Goal: Navigation & Orientation: Find specific page/section

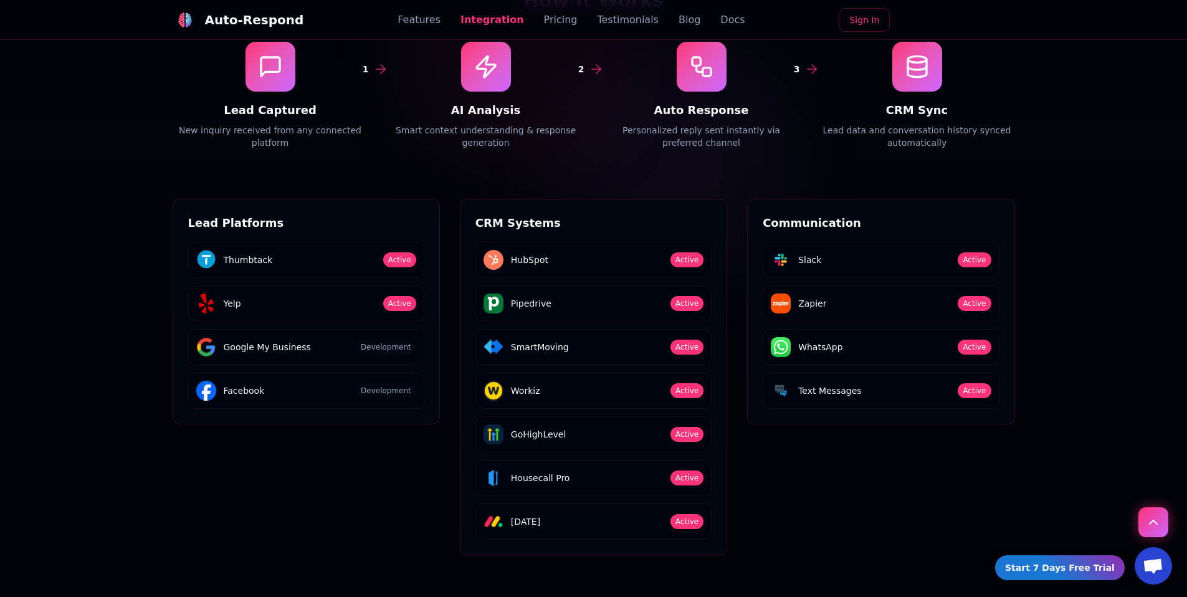
scroll to position [1973, 0]
click at [397, 252] on span "Active" at bounding box center [399, 259] width 33 height 15
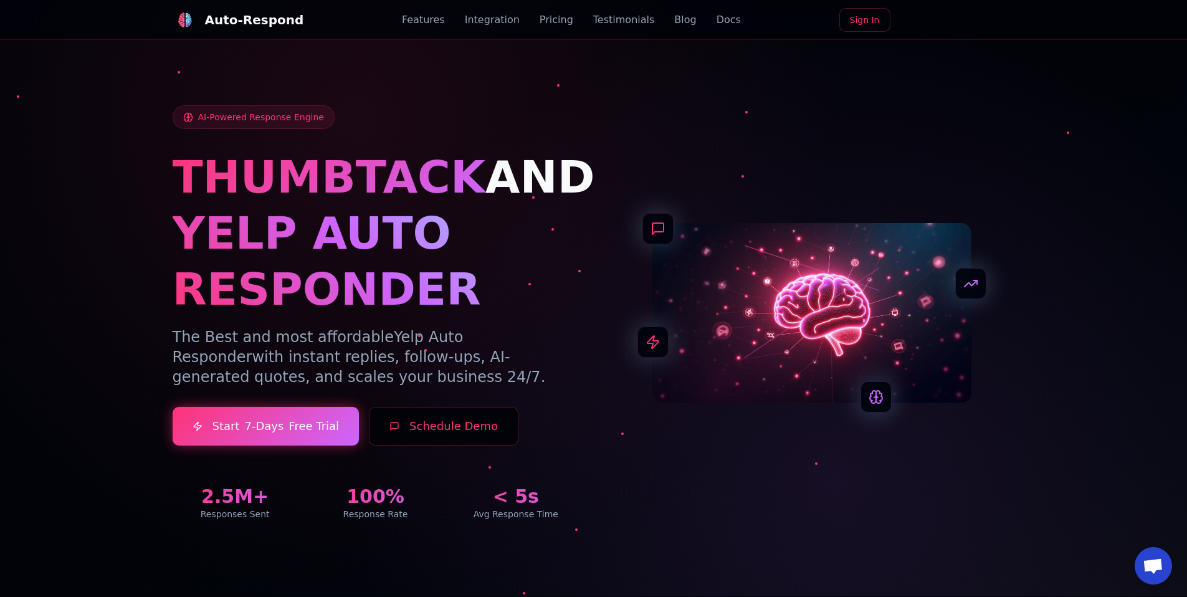
scroll to position [0, 0]
click at [674, 17] on link "Blog" at bounding box center [685, 19] width 22 height 15
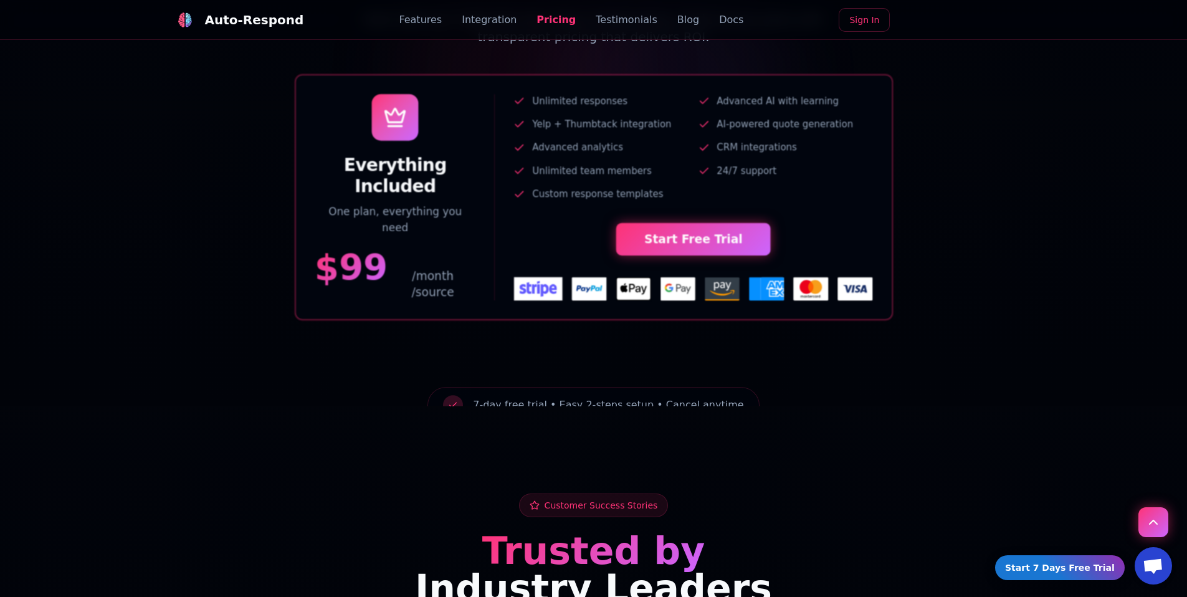
scroll to position [3055, 0]
